Goal: Transaction & Acquisition: Purchase product/service

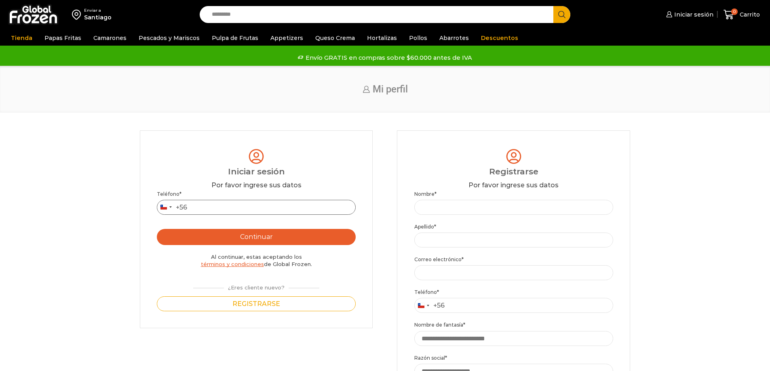
click at [231, 210] on input "Teléfono *" at bounding box center [256, 207] width 199 height 15
type input "*********"
click at [237, 242] on button "Continuar" at bounding box center [256, 237] width 199 height 16
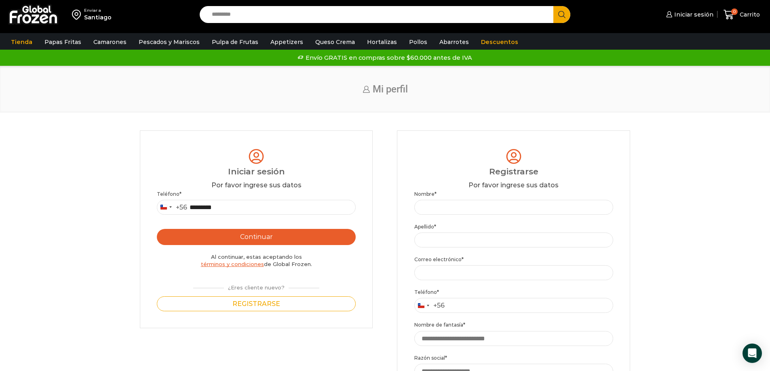
click at [242, 240] on button "Continuar" at bounding box center [256, 237] width 199 height 16
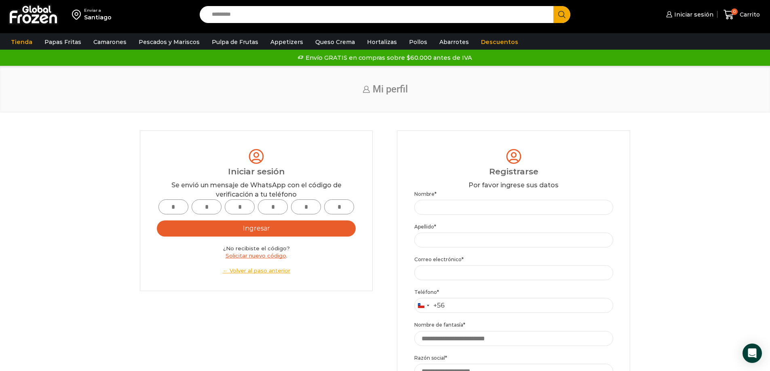
click at [178, 206] on input "text" at bounding box center [173, 207] width 30 height 15
type input "*"
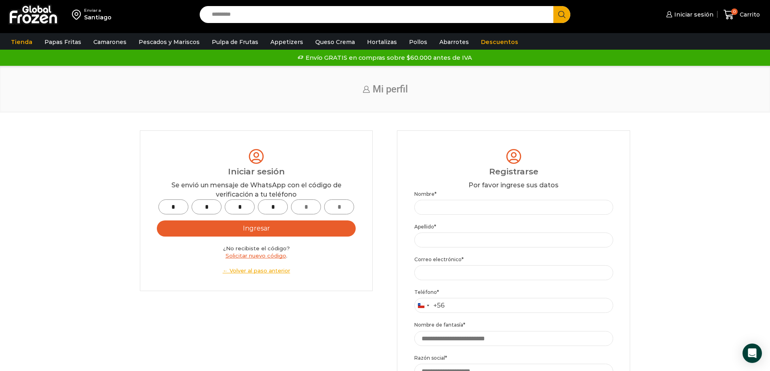
type input "*"
click at [241, 228] on button "Ingresar" at bounding box center [256, 229] width 199 height 16
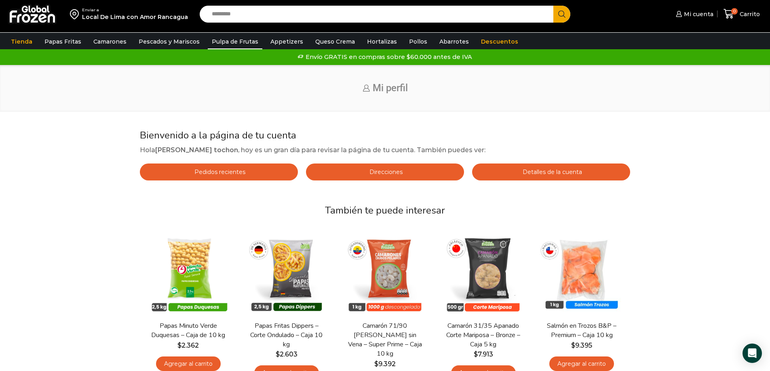
click at [221, 40] on link "Pulpa de Frutas" at bounding box center [235, 41] width 55 height 15
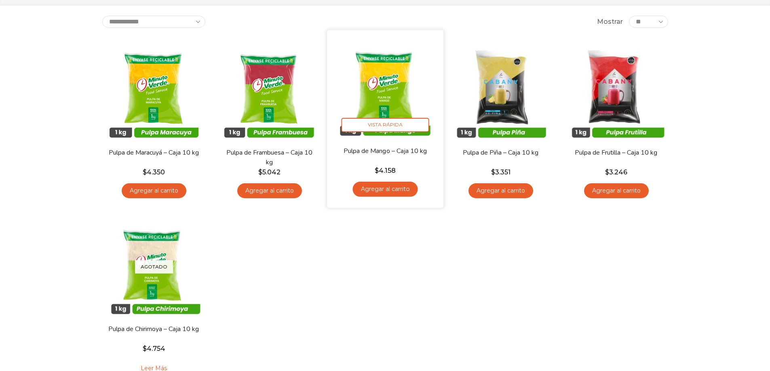
scroll to position [81, 0]
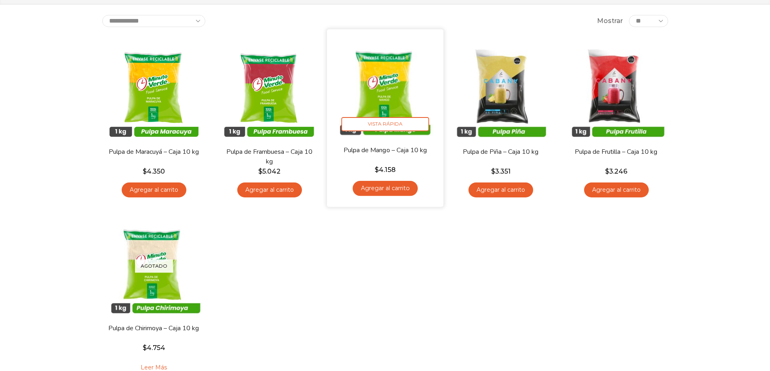
click at [380, 193] on link "Agregar al carrito" at bounding box center [384, 188] width 65 height 15
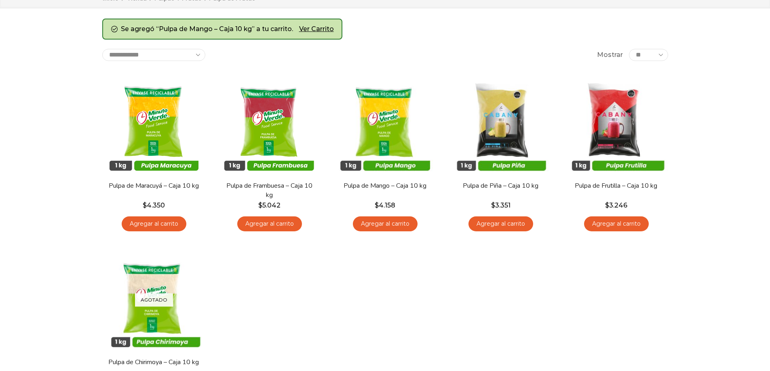
scroll to position [81, 0]
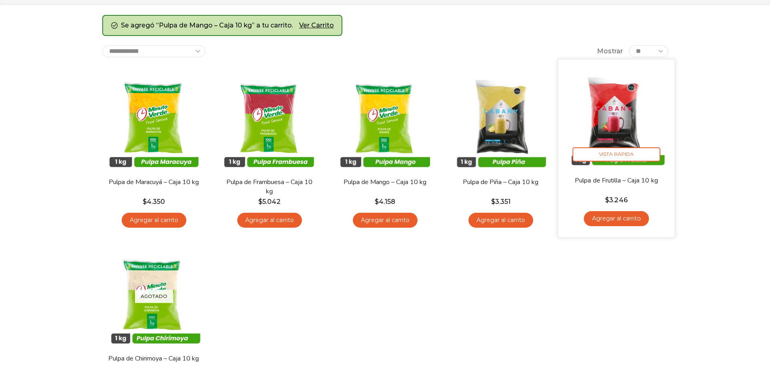
click at [615, 220] on link "Agregar al carrito" at bounding box center [616, 218] width 65 height 15
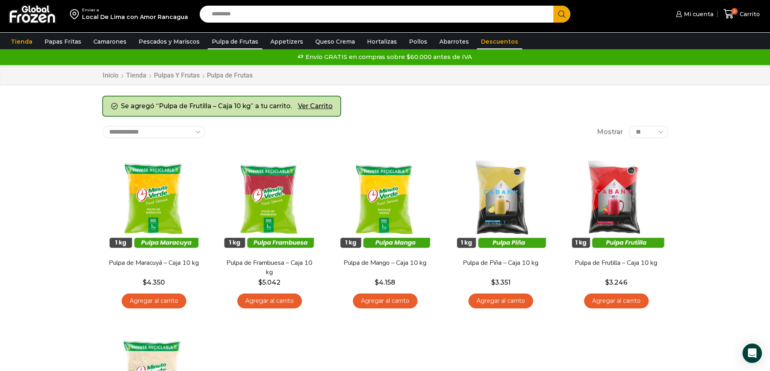
click at [481, 42] on link "Descuentos" at bounding box center [499, 41] width 45 height 15
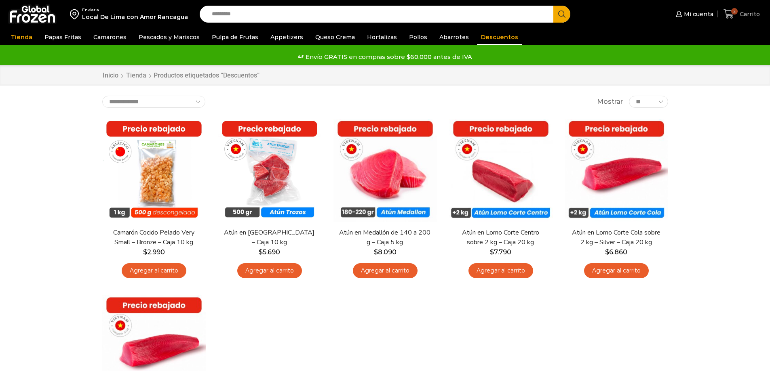
click at [746, 15] on span "Carrito" at bounding box center [748, 14] width 22 height 8
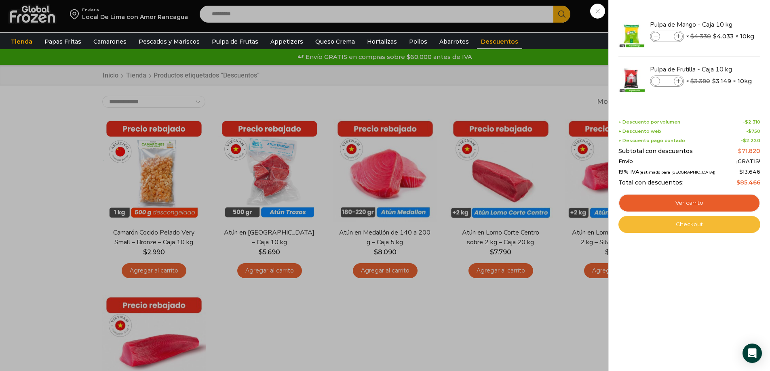
click at [691, 228] on link "Checkout" at bounding box center [689, 224] width 142 height 17
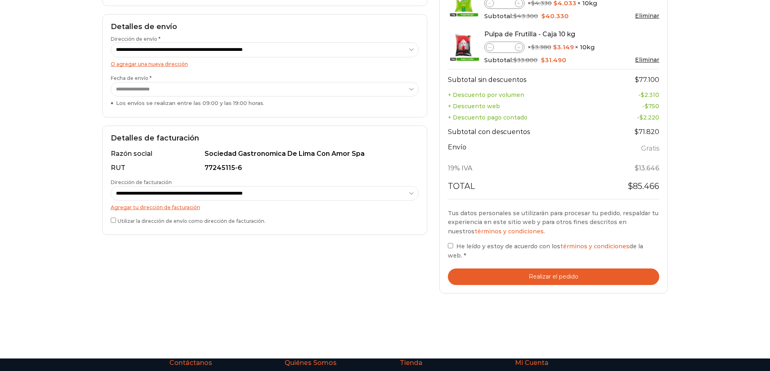
scroll to position [202, 0]
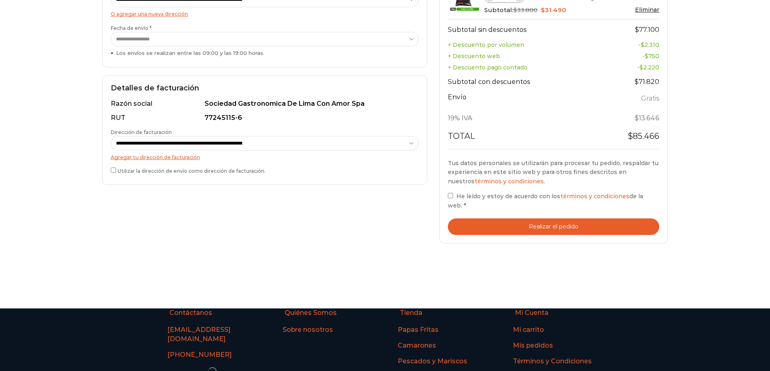
click at [543, 221] on button "Realizar el pedido" at bounding box center [554, 227] width 212 height 17
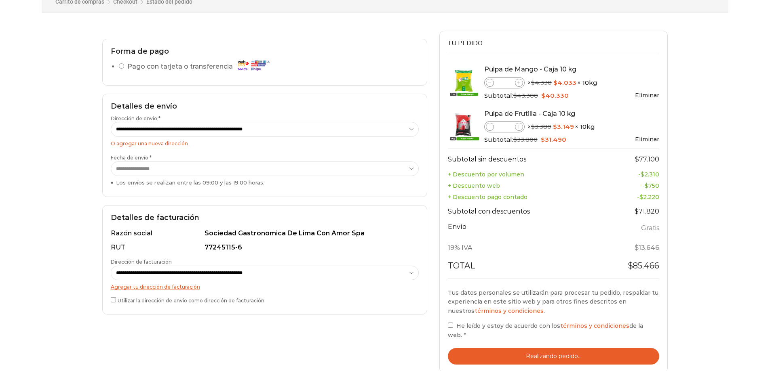
scroll to position [121, 0]
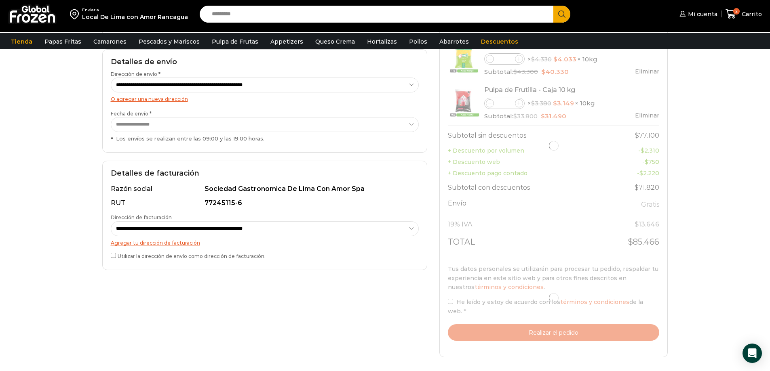
select select "*"
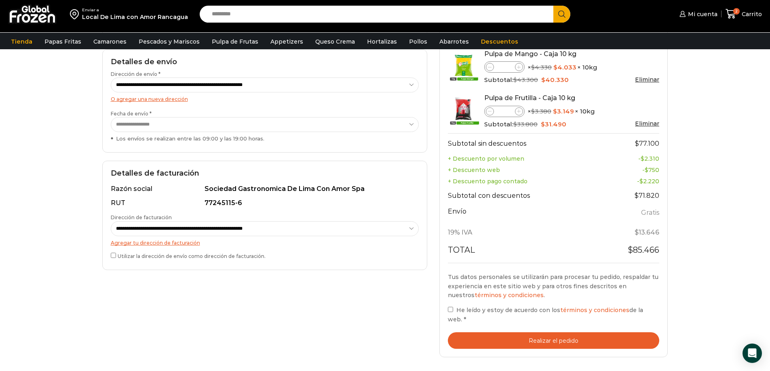
click at [408, 231] on select "**********" at bounding box center [265, 228] width 308 height 15
select select "*"
click at [111, 221] on select "**********" at bounding box center [265, 228] width 308 height 15
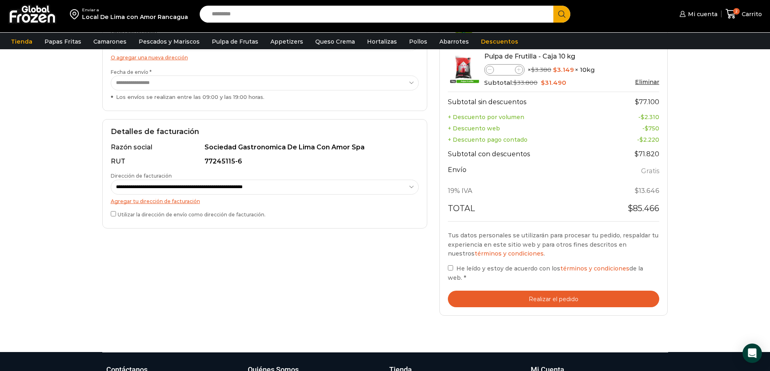
scroll to position [202, 0]
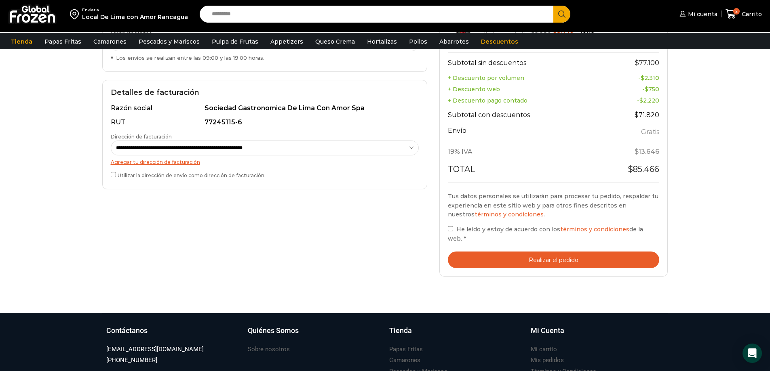
click at [545, 261] on button "Realizar el pedido" at bounding box center [554, 260] width 212 height 17
